Goal: Task Accomplishment & Management: Use online tool/utility

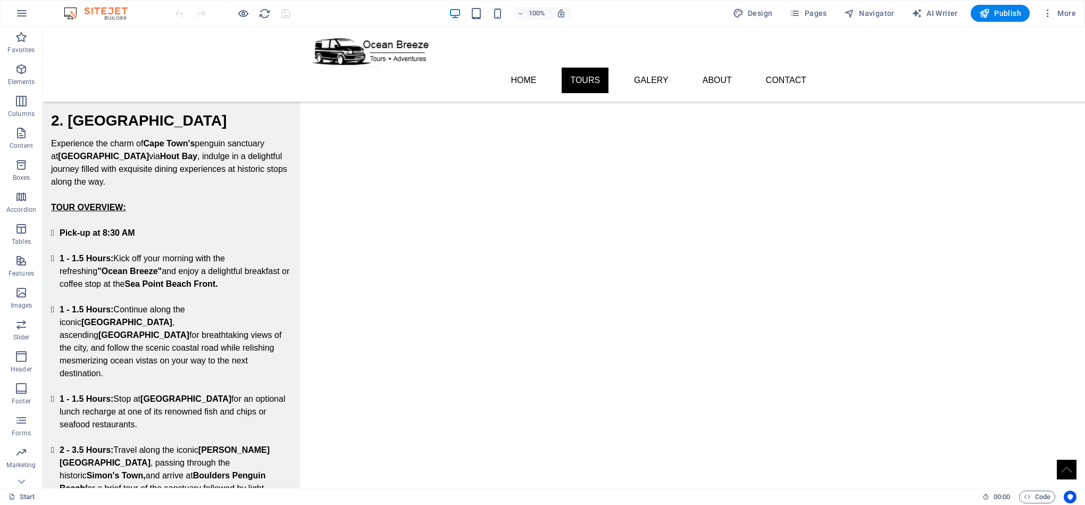
scroll to position [1156, 0]
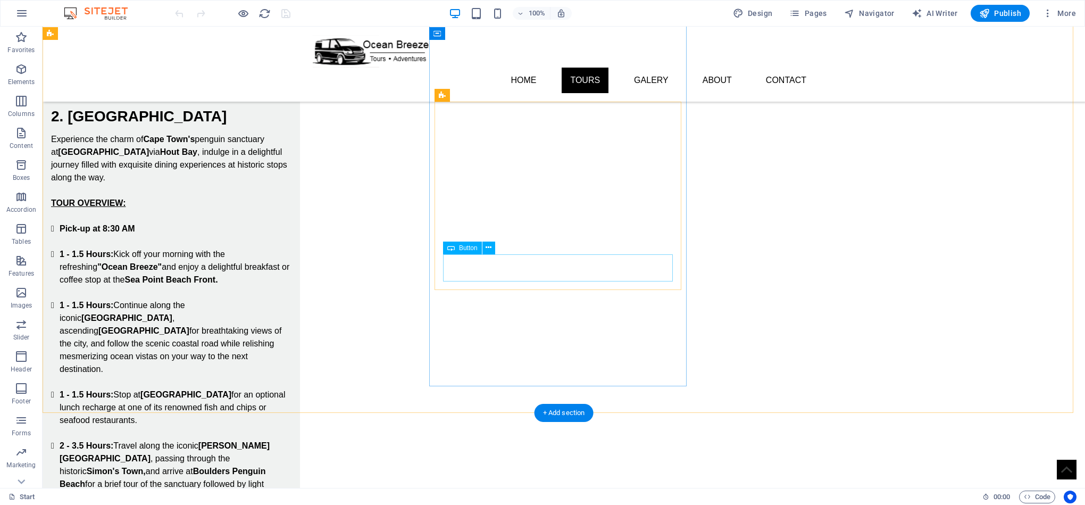
select select "px"
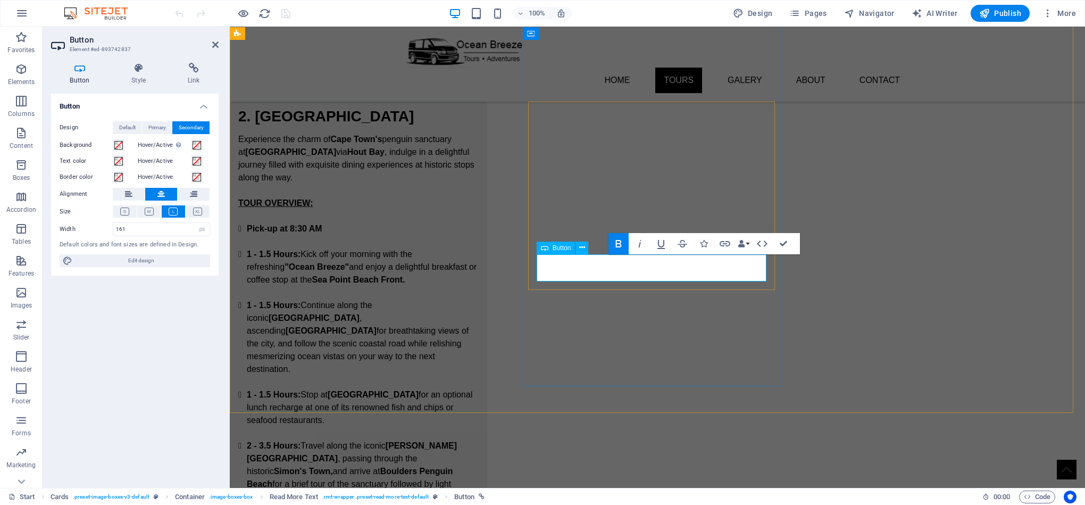
click at [136, 61] on div "Button Style Link Button Design Default Primary Secondary Background Hover/Acti…" at bounding box center [135, 271] width 185 height 434
click at [143, 79] on h4 "Style" at bounding box center [141, 74] width 56 height 22
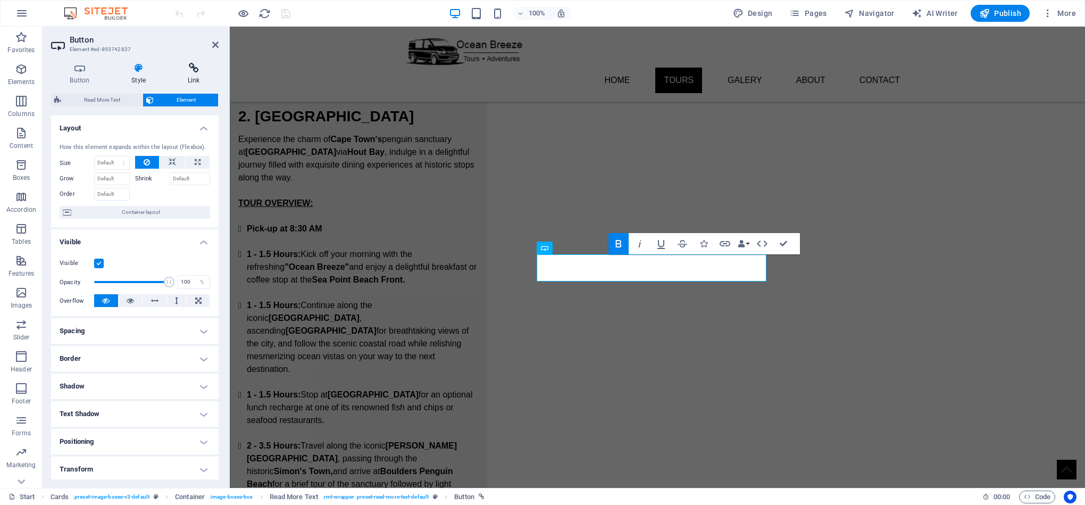
click at [195, 73] on h4 "Link" at bounding box center [194, 74] width 50 height 22
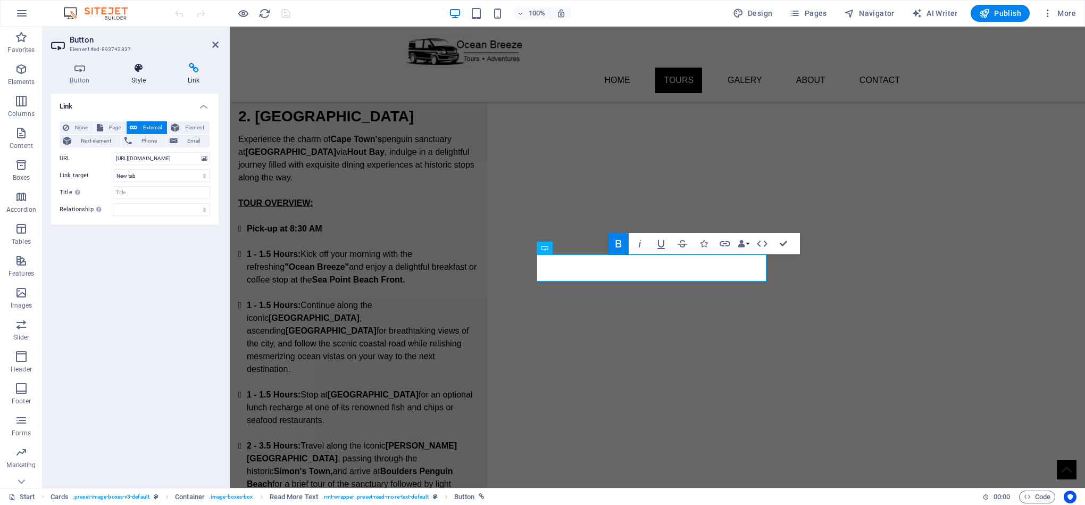
click at [142, 72] on icon at bounding box center [139, 68] width 52 height 11
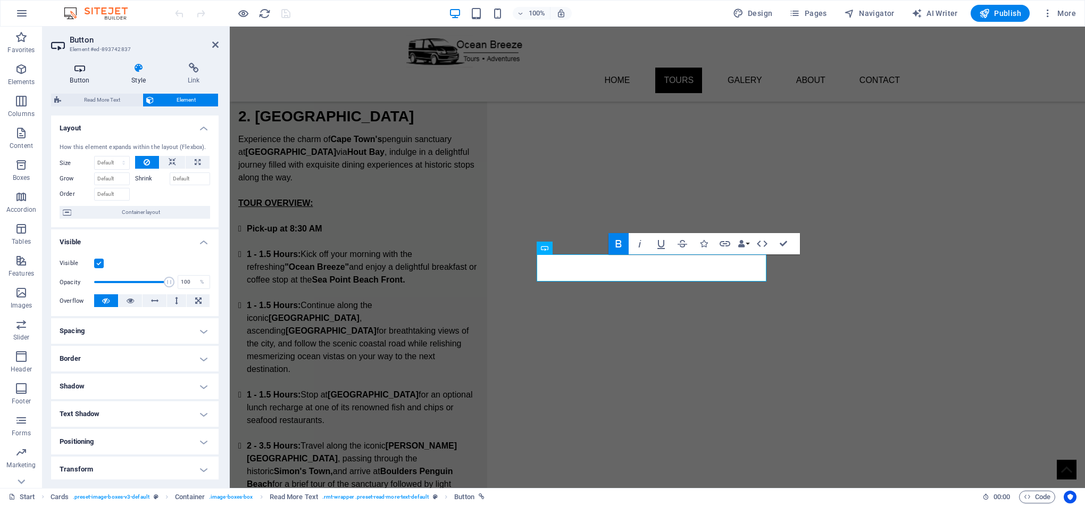
click at [78, 73] on h4 "Button" at bounding box center [82, 74] width 62 height 22
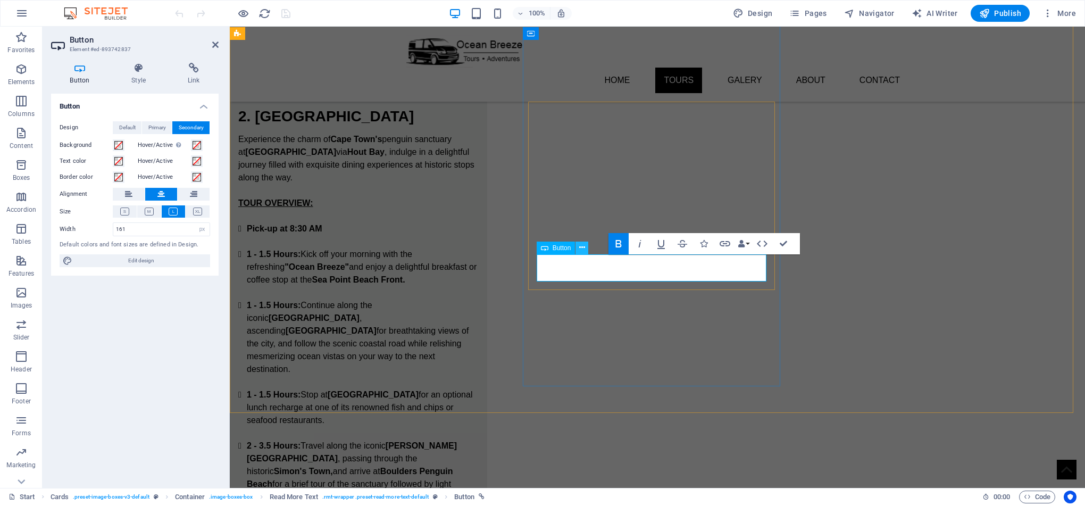
click at [580, 249] on icon at bounding box center [582, 247] width 6 height 11
click at [104, 353] on div "Button Design Default Primary Secondary Background Hover/Active Switch to previ…" at bounding box center [135, 287] width 168 height 386
click at [135, 72] on icon at bounding box center [139, 68] width 52 height 11
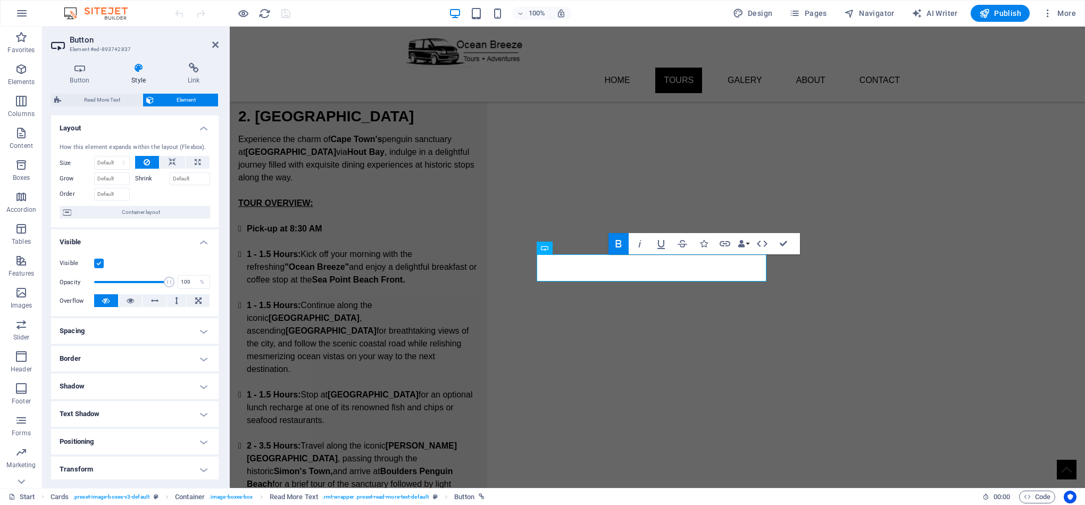
click at [209, 129] on h4 "Layout" at bounding box center [135, 124] width 168 height 19
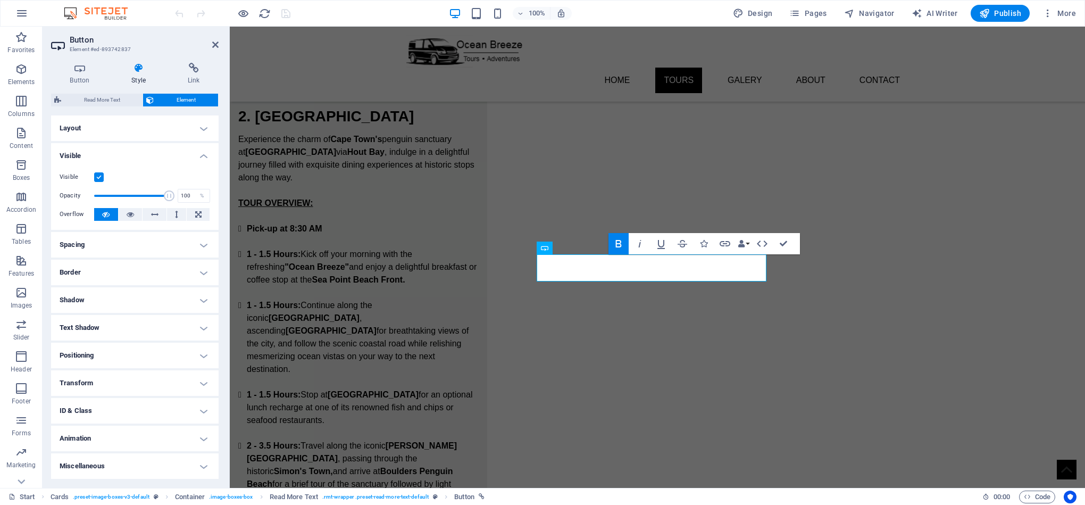
click at [198, 152] on h4 "Visible" at bounding box center [135, 152] width 168 height 19
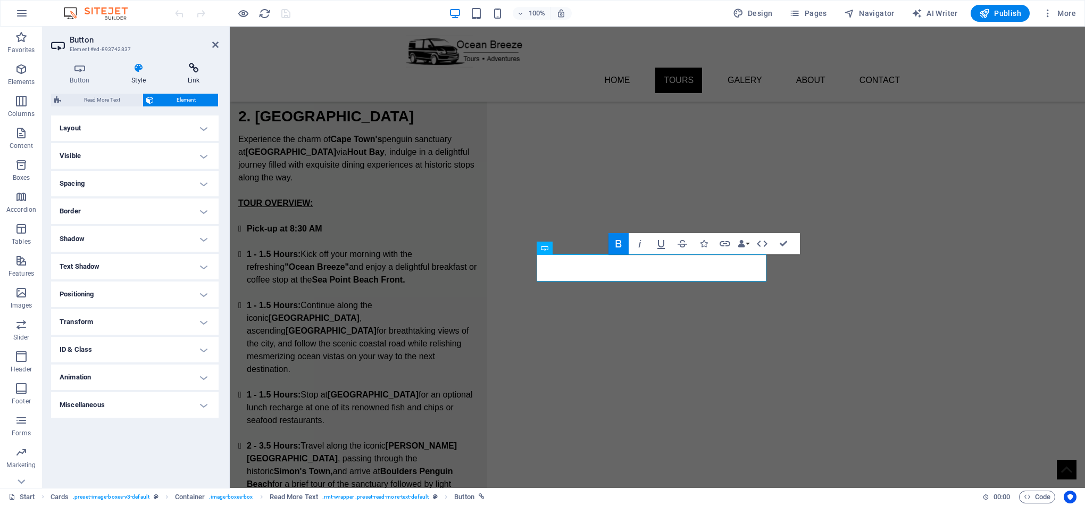
click at [194, 70] on icon at bounding box center [194, 68] width 50 height 11
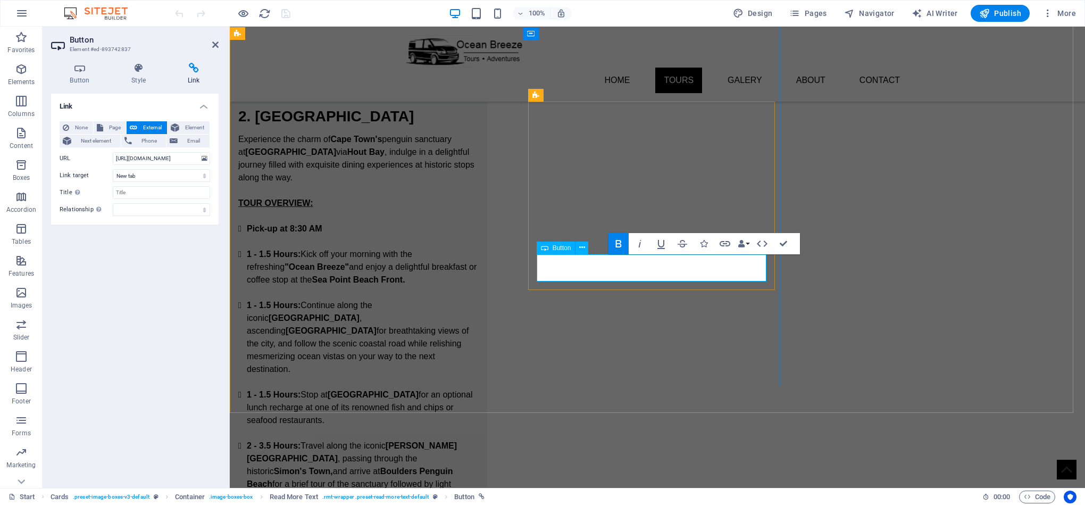
click at [74, 64] on icon at bounding box center [79, 68] width 57 height 11
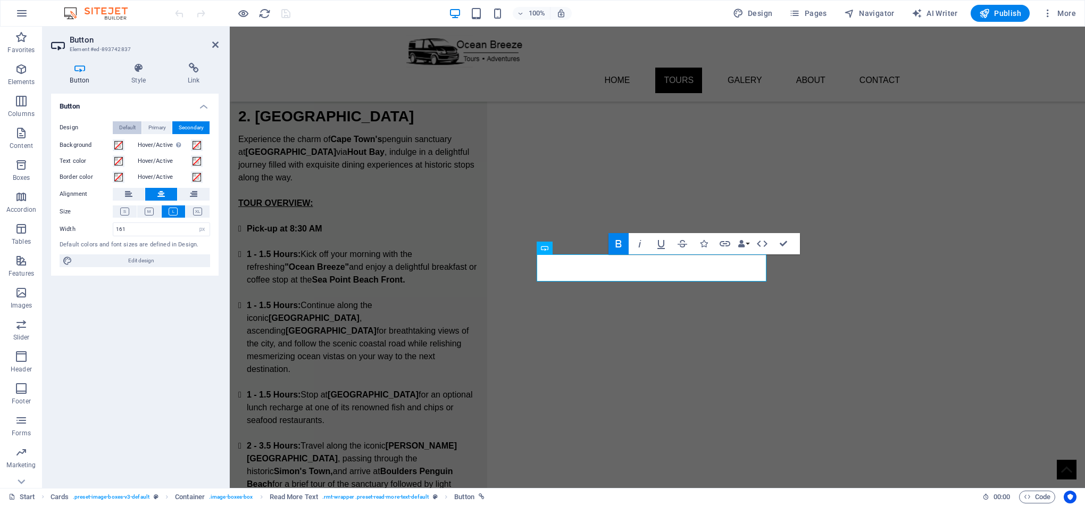
click at [127, 127] on span "Default" at bounding box center [127, 127] width 16 height 13
click at [164, 131] on span "Primary" at bounding box center [157, 127] width 18 height 13
click at [190, 131] on span "Secondary" at bounding box center [191, 127] width 25 height 13
click at [155, 262] on span "Edit design" at bounding box center [141, 260] width 131 height 13
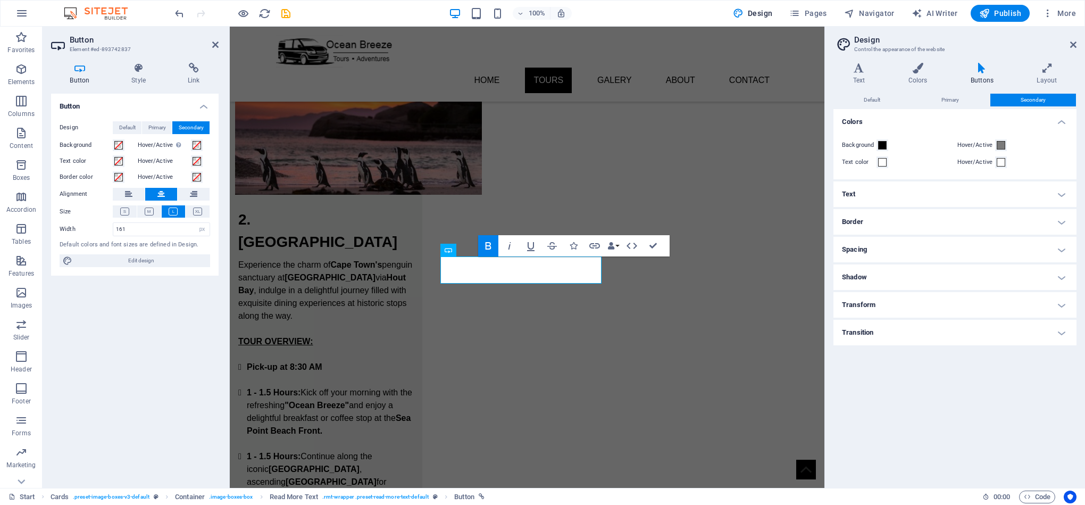
scroll to position [1243, 0]
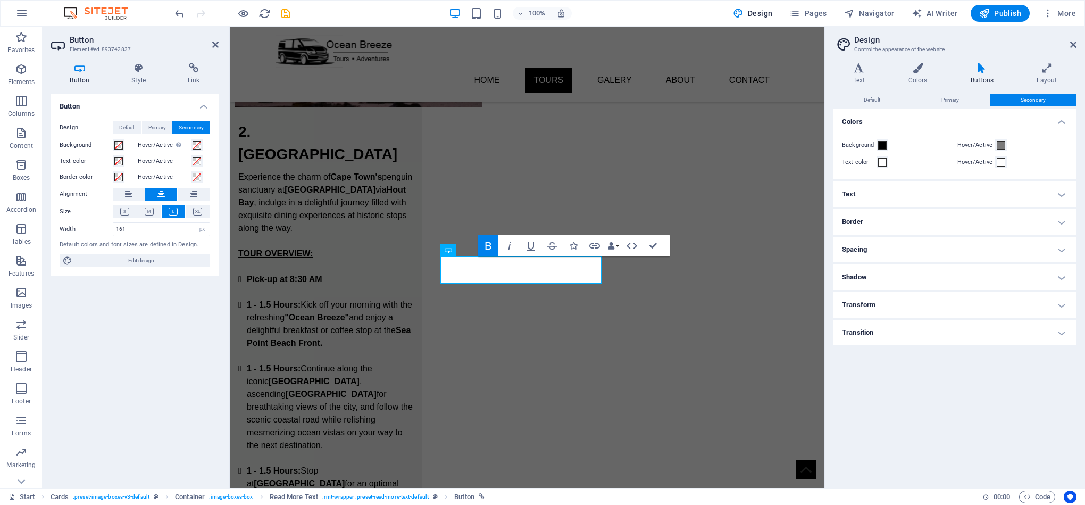
click at [112, 352] on div "Button Design Default Primary Secondary Background Hover/Active Switch to previ…" at bounding box center [135, 287] width 168 height 386
click at [133, 303] on div "Button Design Default Primary Secondary Background Hover/Active Switch to previ…" at bounding box center [135, 287] width 168 height 386
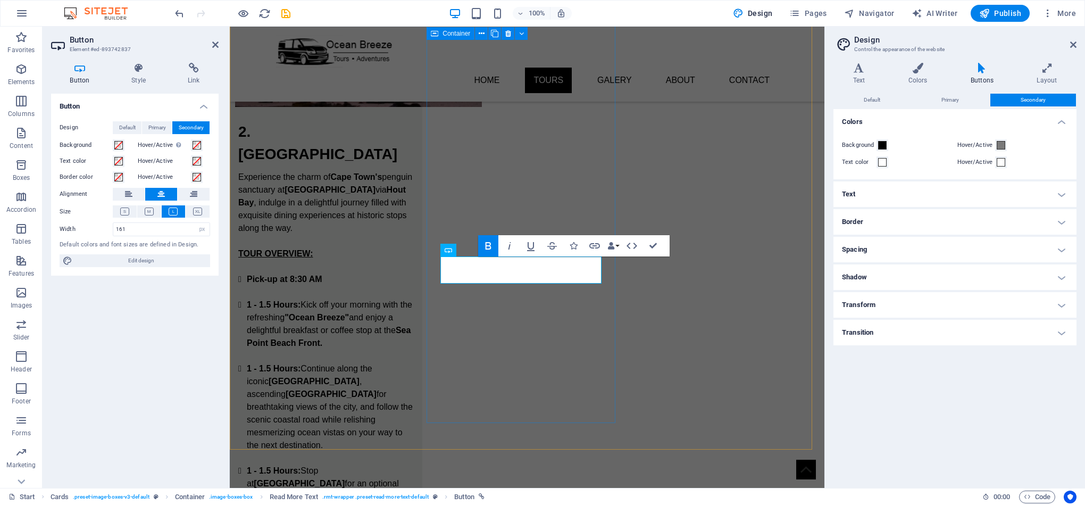
drag, startPoint x: 596, startPoint y: 354, endPoint x: 784, endPoint y: 355, distance: 188.4
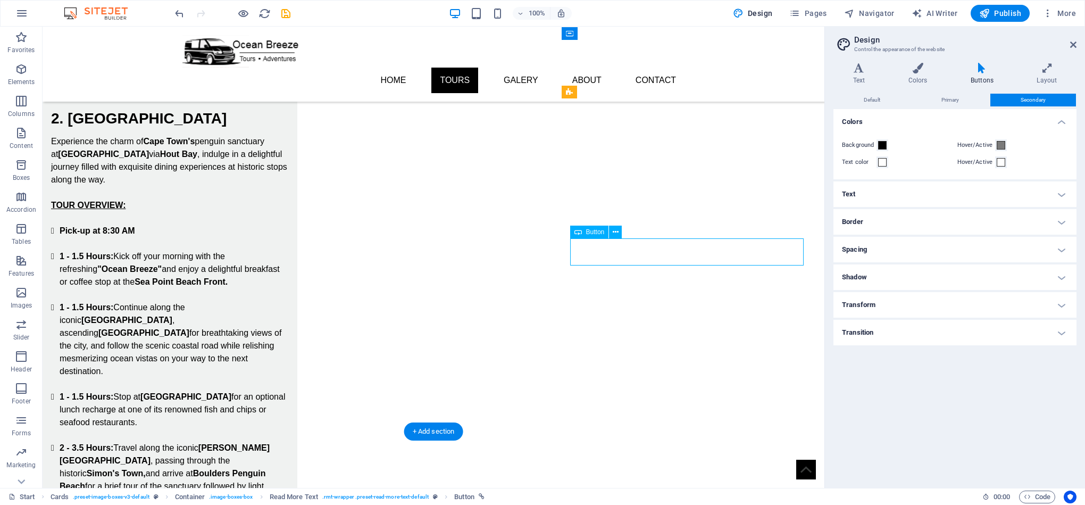
select select "px"
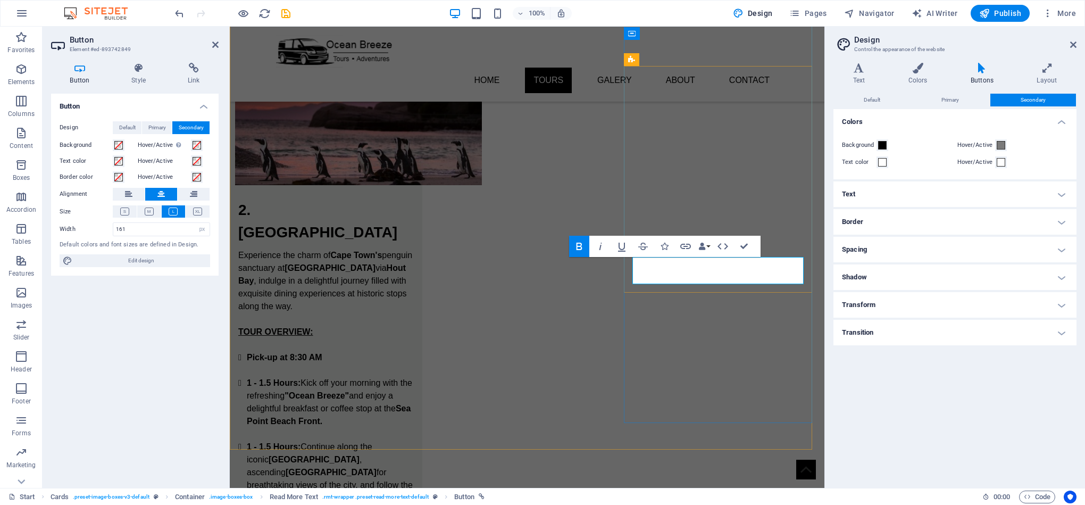
scroll to position [1243, 0]
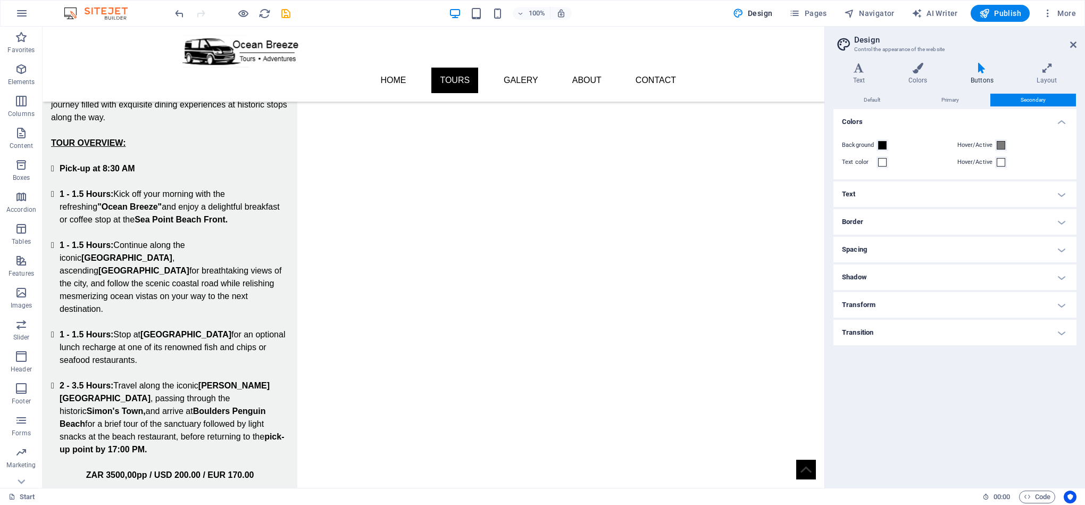
scroll to position [1236, 0]
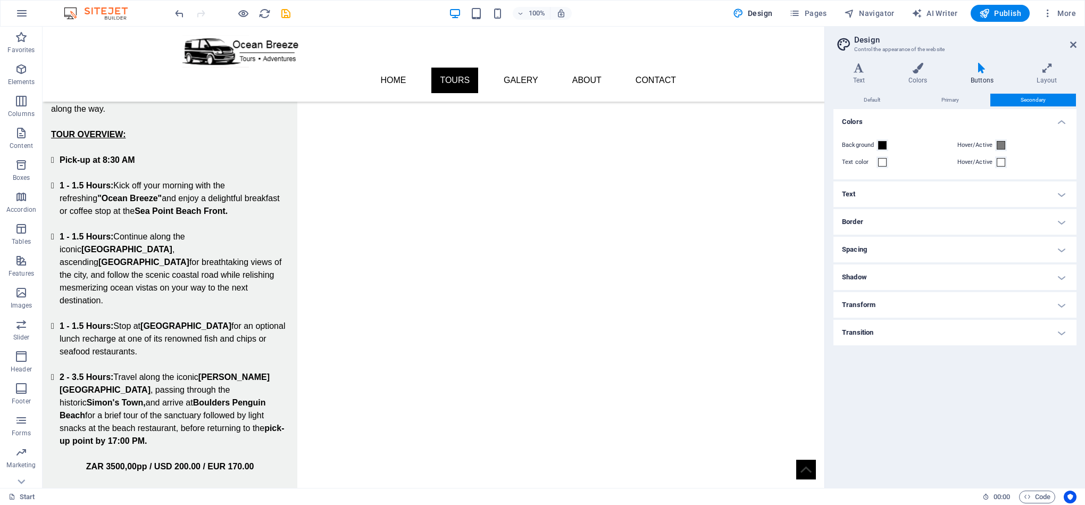
click at [283, 15] on icon "save" at bounding box center [286, 13] width 12 height 12
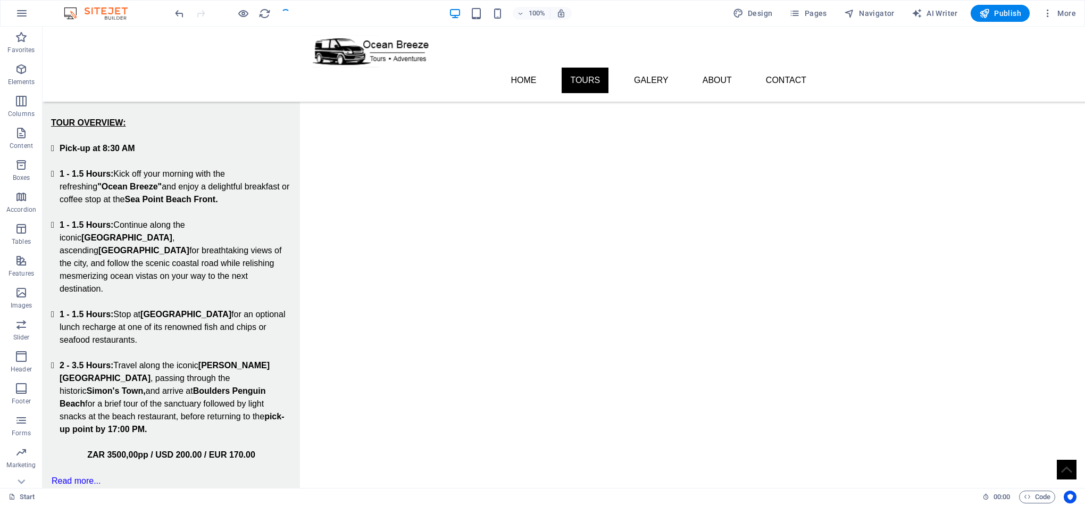
checkbox input "false"
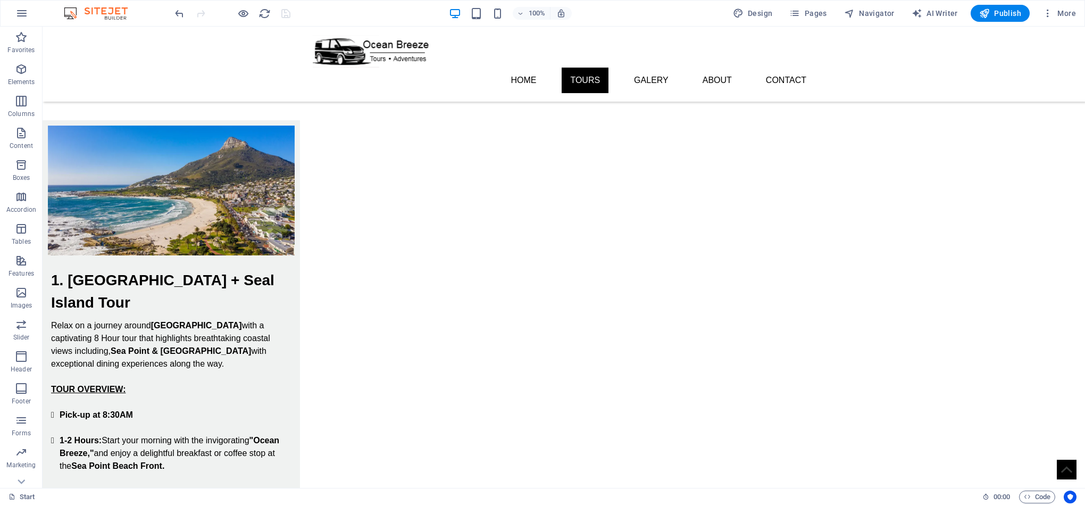
scroll to position [0, 0]
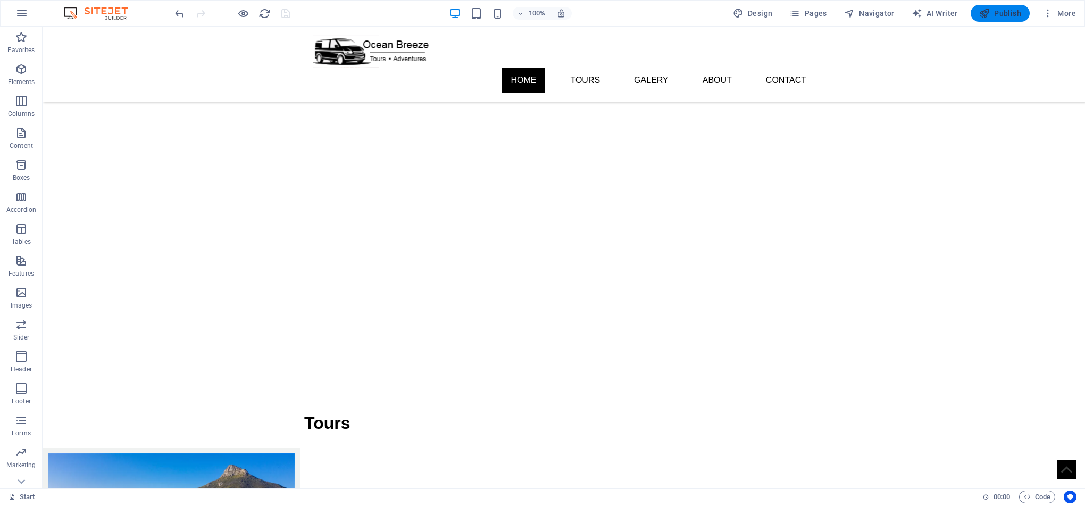
click at [1013, 13] on span "Publish" at bounding box center [1001, 13] width 42 height 11
